Goal: Information Seeking & Learning: Learn about a topic

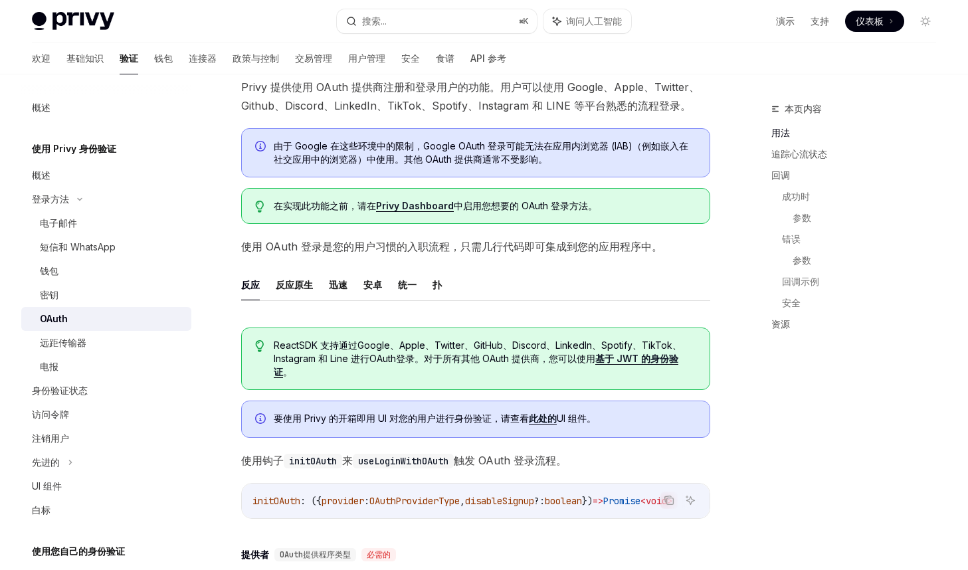
scroll to position [43, 0]
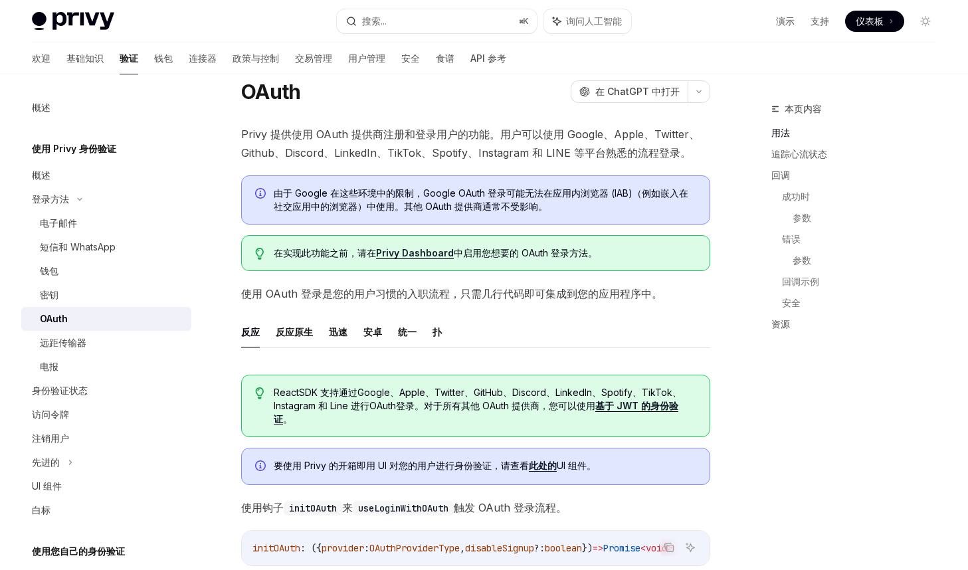
click at [349, 193] on font "由于 Google 在这些环境中的限制，Google OAuth 登录可能无法在应用内浏览器 (IAB)（例如嵌入在社交应用中的浏览器）中使用。其他 OAut…" at bounding box center [481, 199] width 414 height 25
click at [262, 191] on icon "信息" at bounding box center [261, 194] width 13 height 13
click at [268, 199] on icon "信息" at bounding box center [261, 194] width 13 height 13
click at [411, 301] on span "使用 OAuth 登录是您的用户习惯的入职流程，只需几行代码即可集成到您的应用程序中。" at bounding box center [475, 293] width 469 height 19
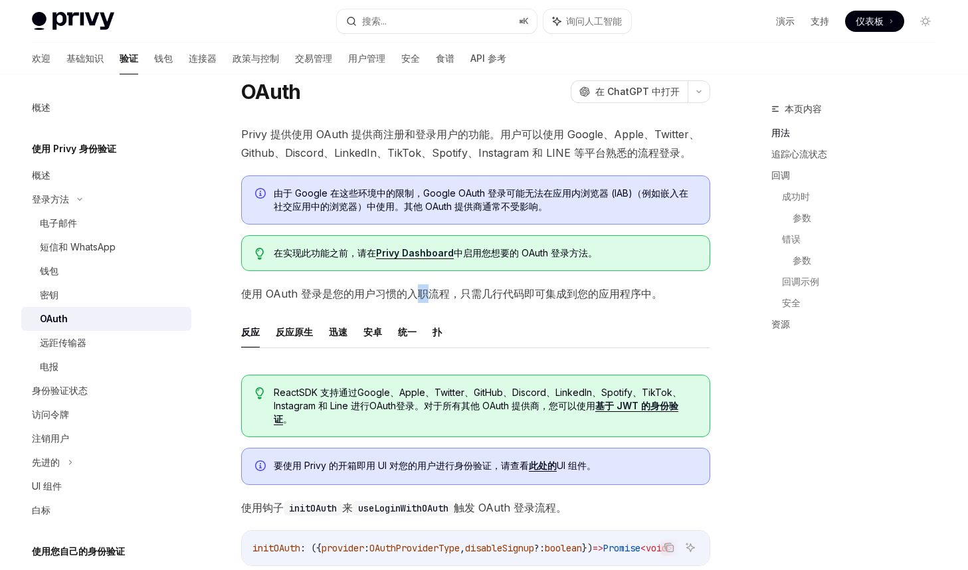
click at [411, 301] on span "使用 OAuth 登录是您的用户习惯的入职流程，只需几行代码即可集成到您的应用程序中。" at bounding box center [475, 293] width 469 height 19
click at [412, 300] on span "使用 OAuth 登录是您的用户习惯的入职流程，只需几行代码即可集成到您的应用程序中。" at bounding box center [475, 293] width 469 height 19
click at [536, 192] on font "由于 Google 在这些环境中的限制，Google OAuth 登录可能无法在应用内浏览器 (IAB)（例如嵌入在社交应用中的浏览器）中使用。其他 OAut…" at bounding box center [481, 199] width 414 height 25
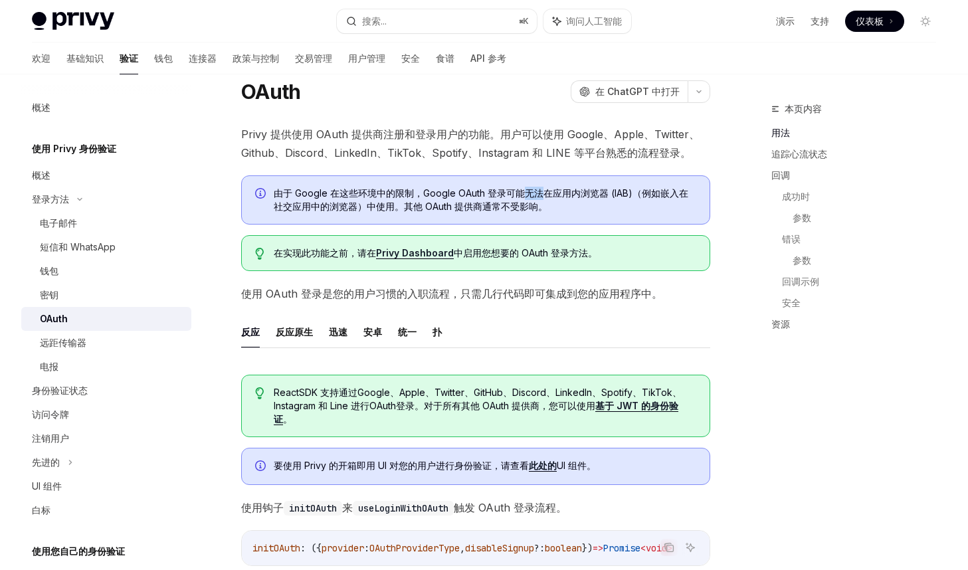
click at [536, 192] on font "由于 Google 在这些环境中的限制，Google OAuth 登录可能无法在应用内浏览器 (IAB)（例如嵌入在社交应用中的浏览器）中使用。其他 OAut…" at bounding box center [481, 199] width 414 height 25
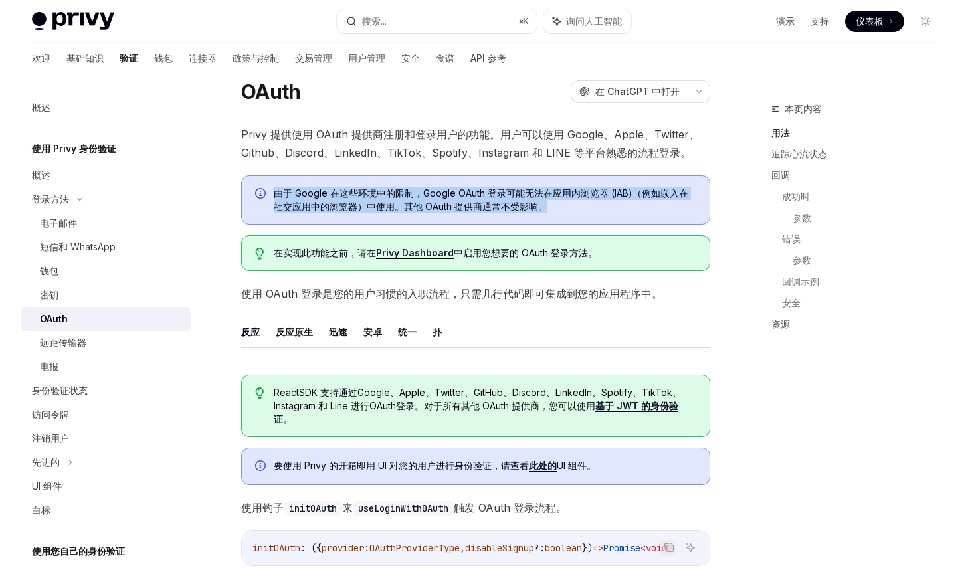
click at [536, 192] on font "由于 Google 在这些环境中的限制，Google OAuth 登录可能无法在应用内浏览器 (IAB)（例如嵌入在社交应用中的浏览器）中使用。其他 OAut…" at bounding box center [481, 199] width 414 height 25
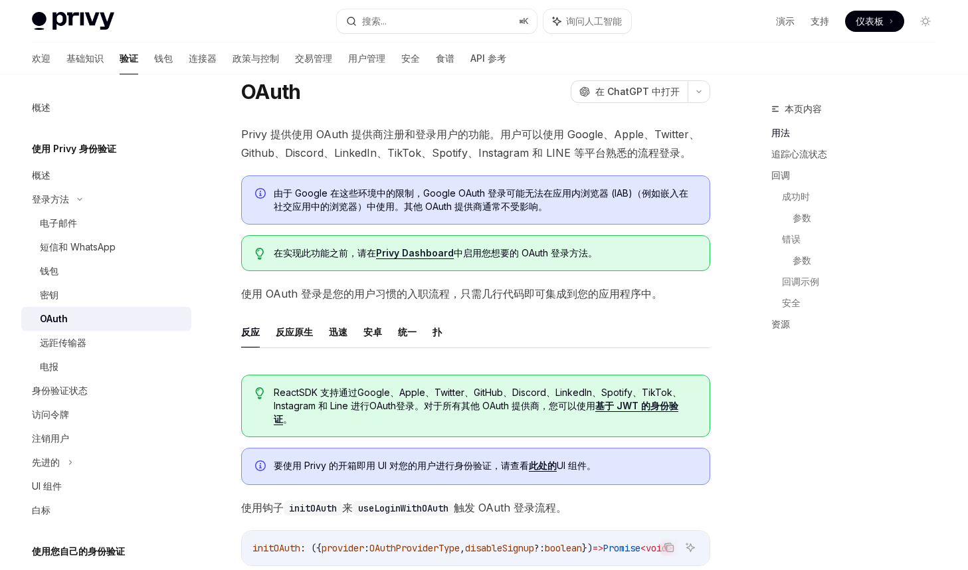
click at [607, 176] on div "由于 Google 在这些环境中的限制，Google OAuth 登录可能无法在应用内浏览器 (IAB)（例如嵌入在社交应用中的浏览器）中使用。其他 OAut…" at bounding box center [475, 199] width 469 height 49
click at [112, 229] on div "电子邮件" at bounding box center [111, 223] width 143 height 16
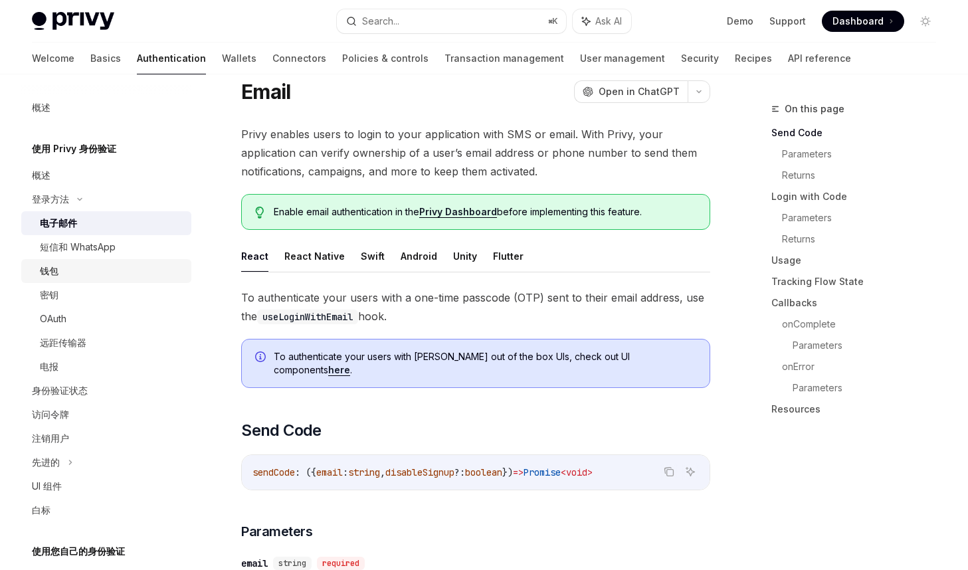
click at [104, 276] on div "钱包" at bounding box center [111, 271] width 143 height 16
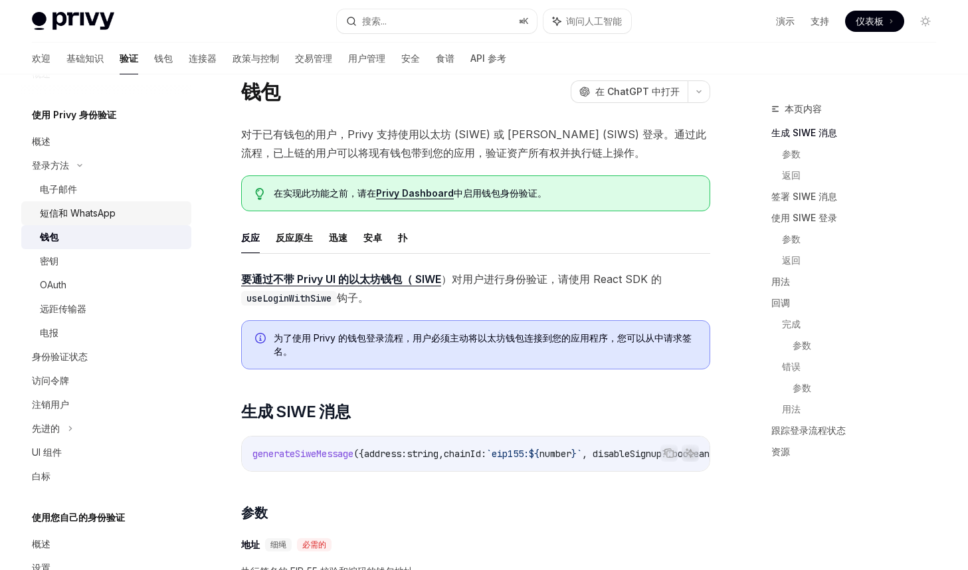
scroll to position [1, 0]
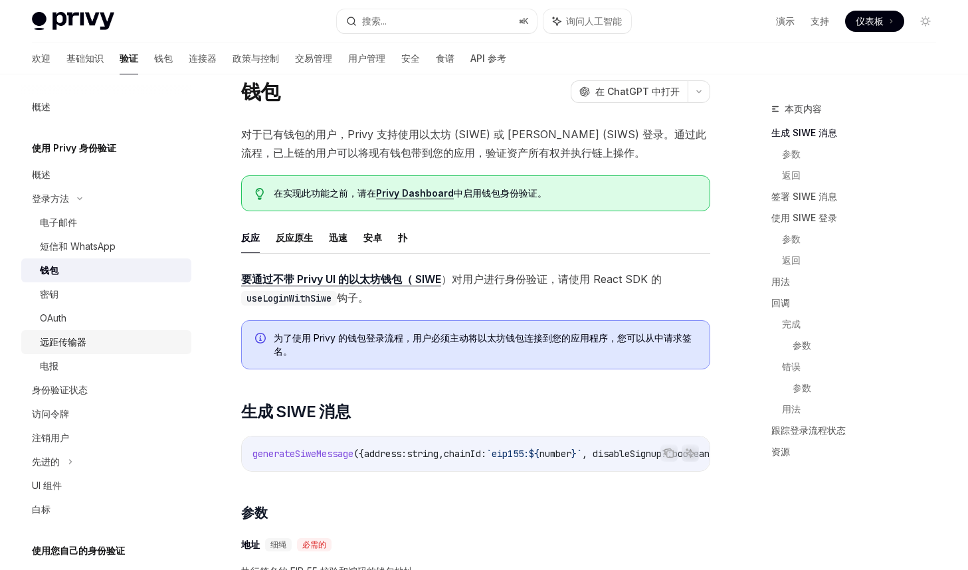
click at [92, 341] on div "远距传输器" at bounding box center [111, 342] width 143 height 16
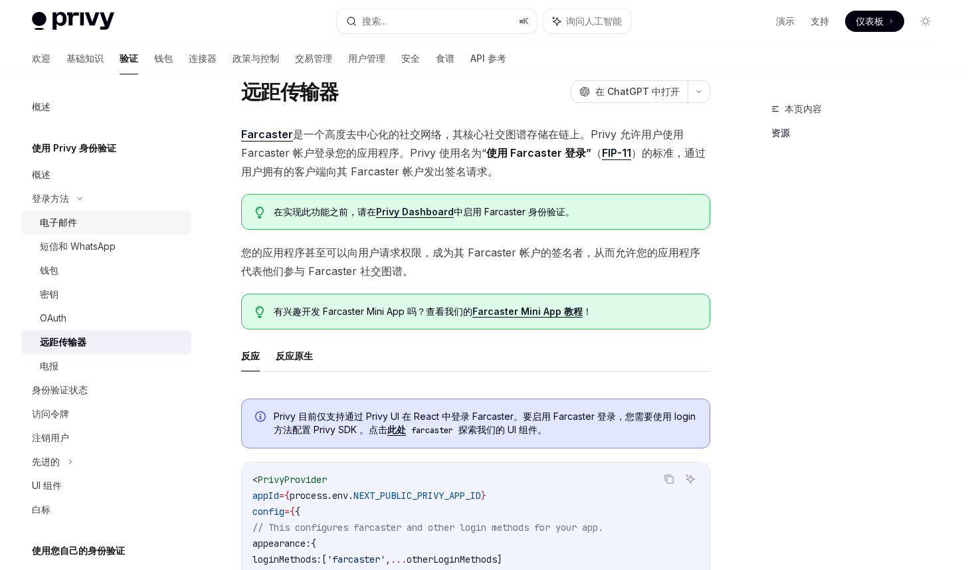
click at [81, 226] on div "电子邮件" at bounding box center [111, 223] width 143 height 16
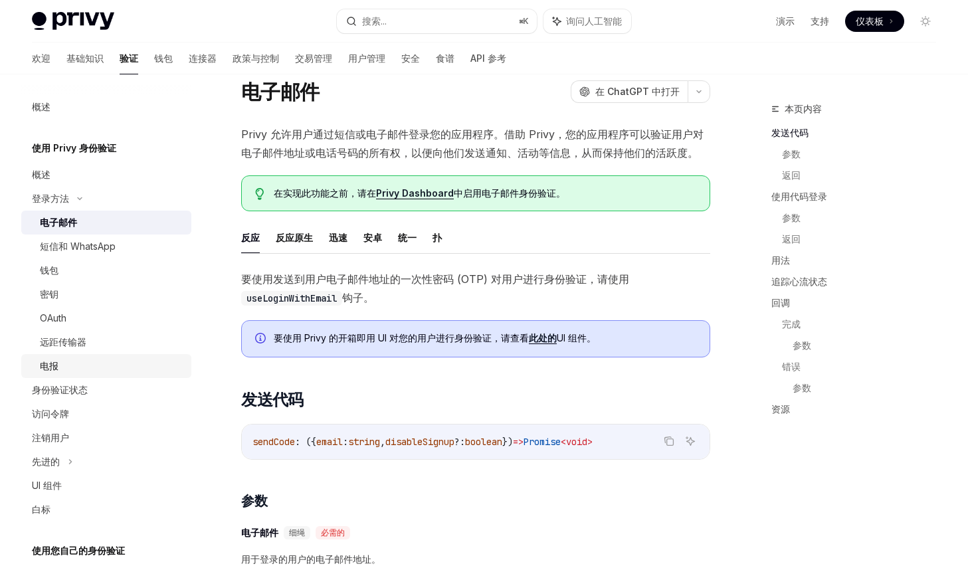
click at [120, 363] on div "电报" at bounding box center [111, 366] width 143 height 16
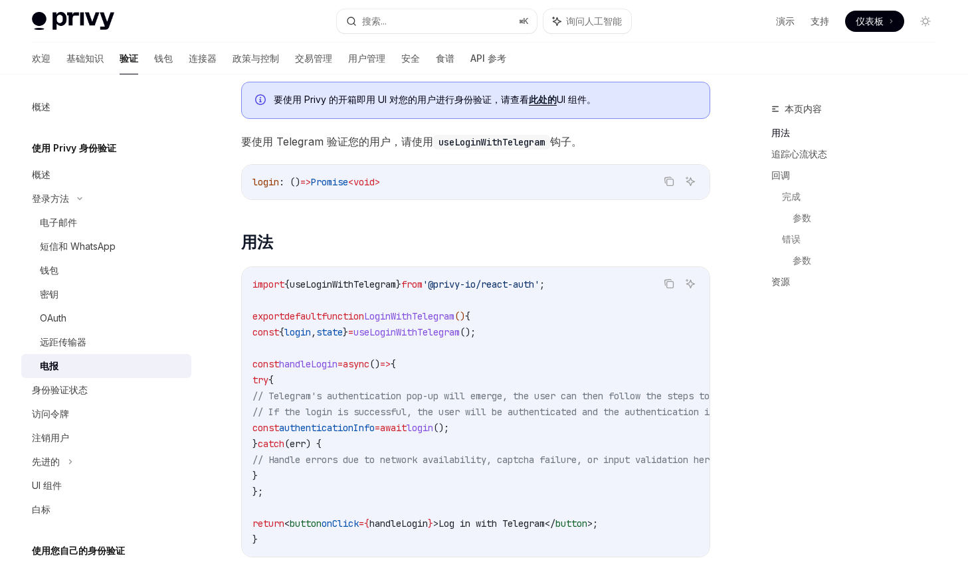
scroll to position [333, 0]
click at [78, 215] on div "电子邮件" at bounding box center [111, 223] width 143 height 16
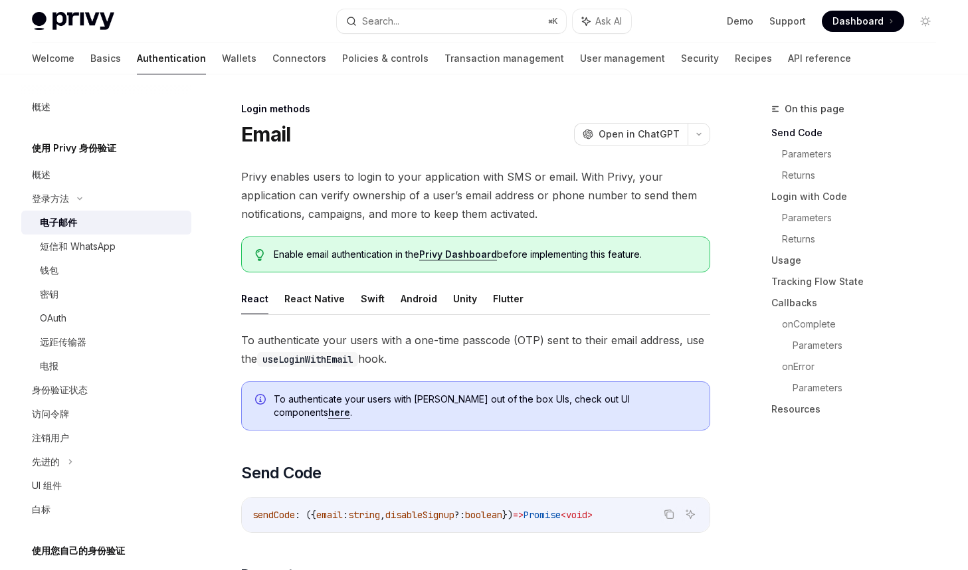
type textarea "*"
